Goal: Information Seeking & Learning: Learn about a topic

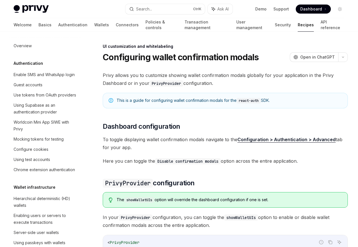
scroll to position [247, 0]
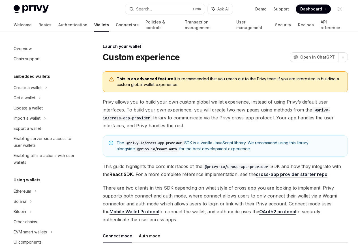
scroll to position [259, 0]
